Goal: Task Accomplishment & Management: Manage account settings

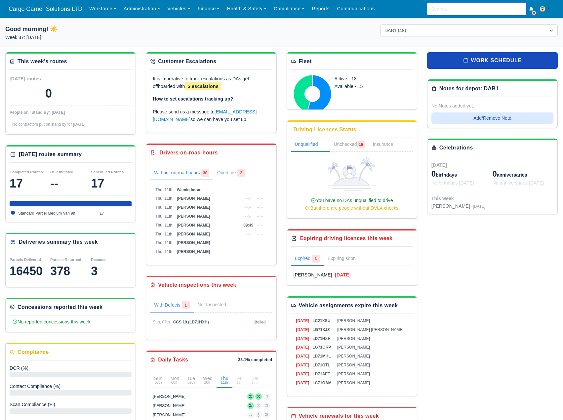
click at [443, 10] on input "search" at bounding box center [476, 9] width 99 height 13
type input "nils"
type input "nils Langgaard-Sorensen"
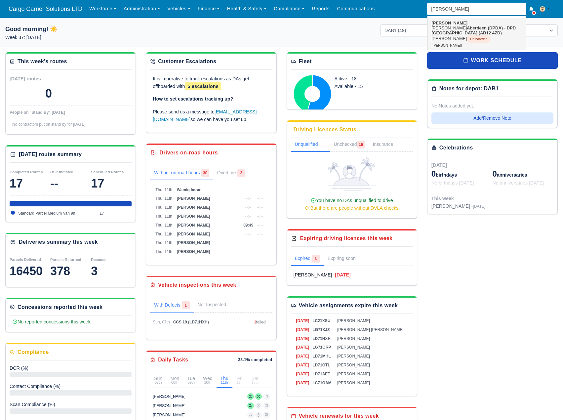
click at [469, 27] on strong "Aberdeen (DPDA) - DPD [GEOGRAPHIC_DATA] (AB12 4ZD)" at bounding box center [474, 30] width 84 height 10
type input "[PERSON_NAME]"
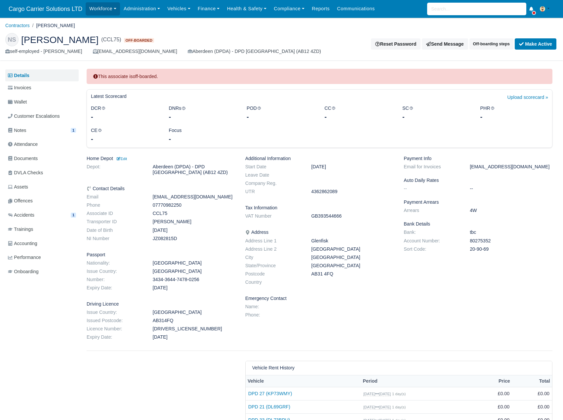
click at [162, 216] on dd "CCL75" at bounding box center [194, 214] width 93 height 6
copy dd "CCL75"
click at [485, 241] on dd "80275352" at bounding box center [511, 241] width 93 height 6
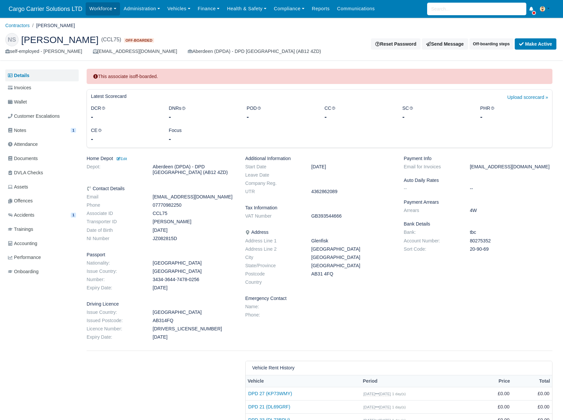
copy dd "80275352"
click at [488, 248] on dd "20-90-69" at bounding box center [511, 249] width 93 height 6
copy div "20-90-69"
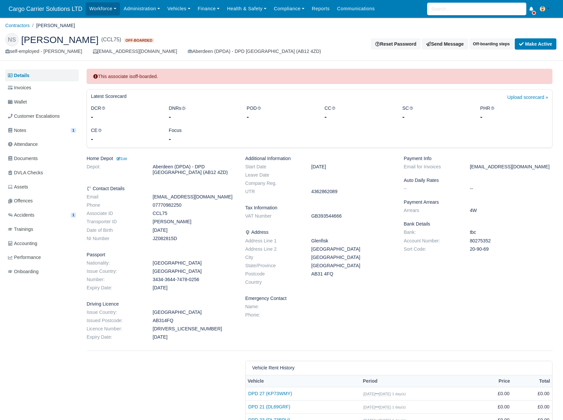
click at [327, 192] on dd "4362862089" at bounding box center [353, 192] width 93 height 6
copy dd "4362862089"
click at [164, 240] on dd "JZ082815D" at bounding box center [194, 239] width 93 height 6
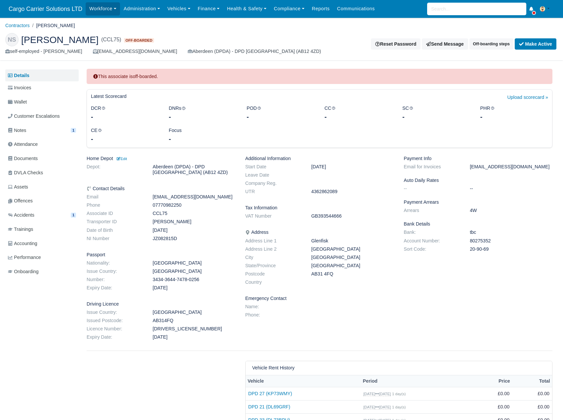
copy dd "JZ082815D"
click at [44, 163] on link "Documents" at bounding box center [41, 158] width 73 height 13
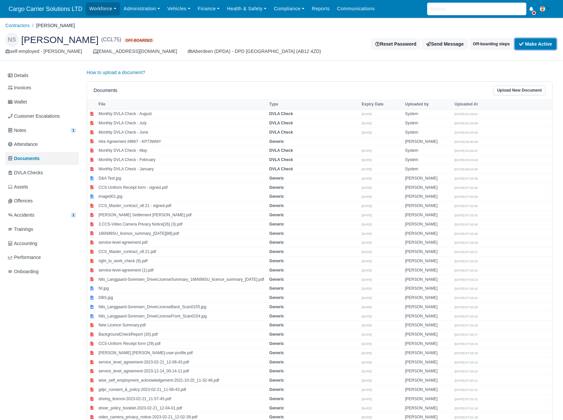
click at [545, 44] on button "Make Active" at bounding box center [536, 43] width 42 height 11
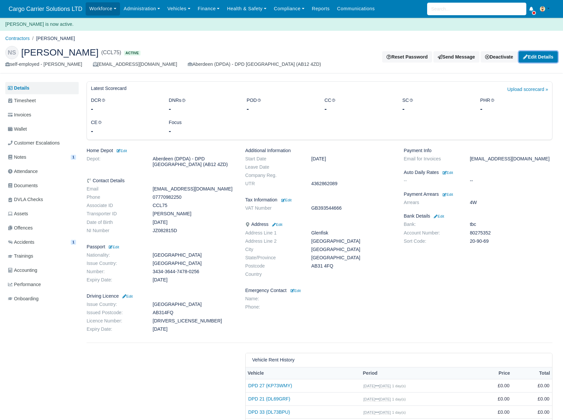
click at [532, 58] on link "Edit Details" at bounding box center [538, 56] width 39 height 11
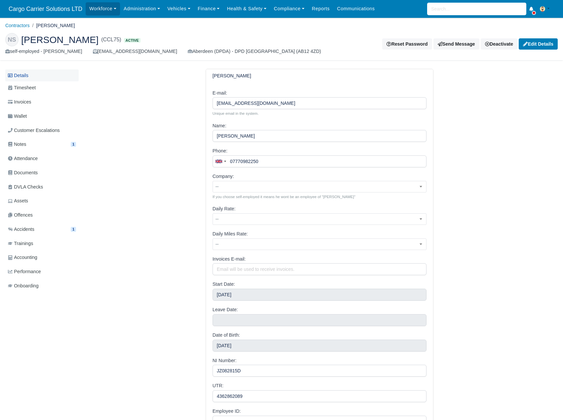
click at [17, 75] on link "Details" at bounding box center [41, 75] width 73 height 12
